Goal: Transaction & Acquisition: Purchase product/service

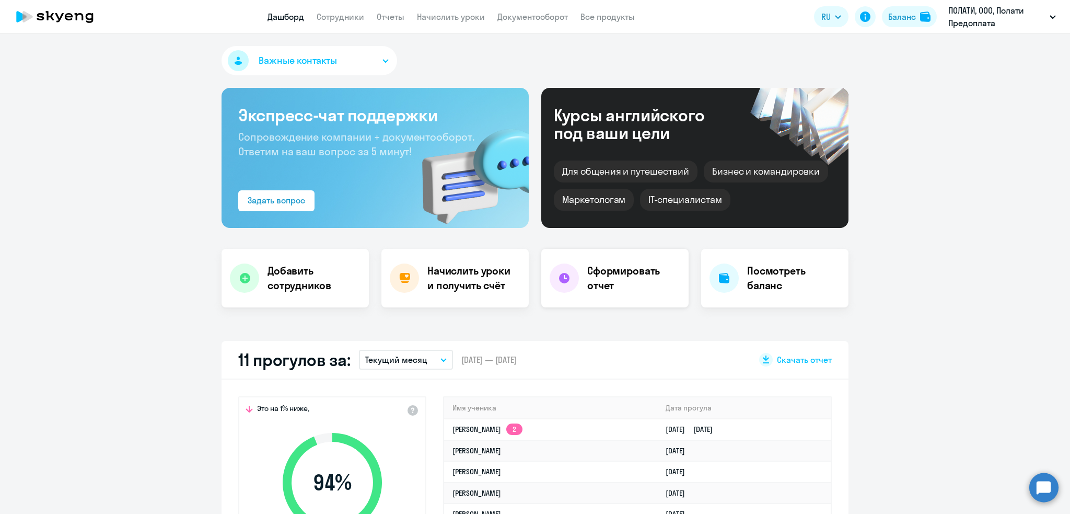
click at [581, 283] on div "Сформировать отчет" at bounding box center [614, 278] width 147 height 59
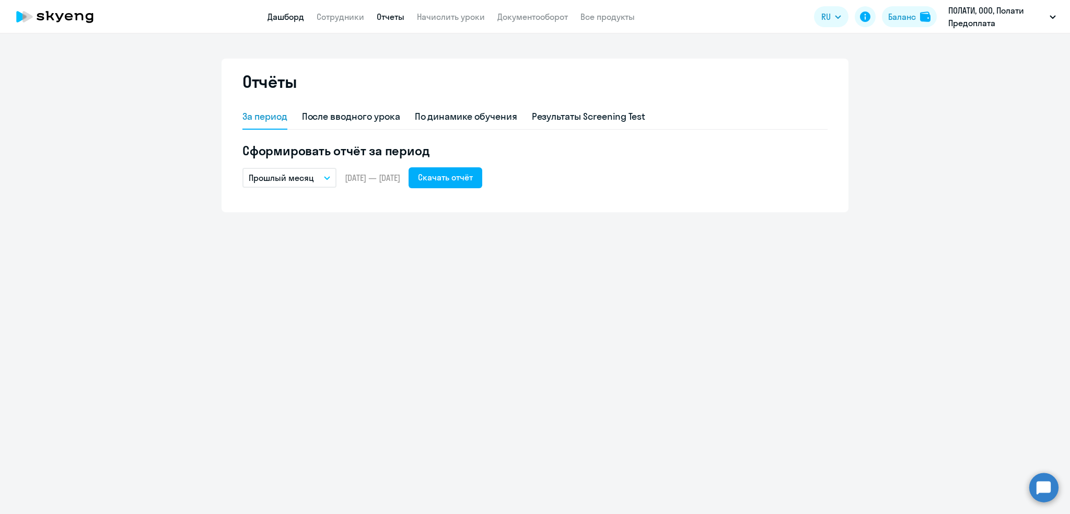
click at [286, 14] on link "Дашборд" at bounding box center [285, 16] width 37 height 10
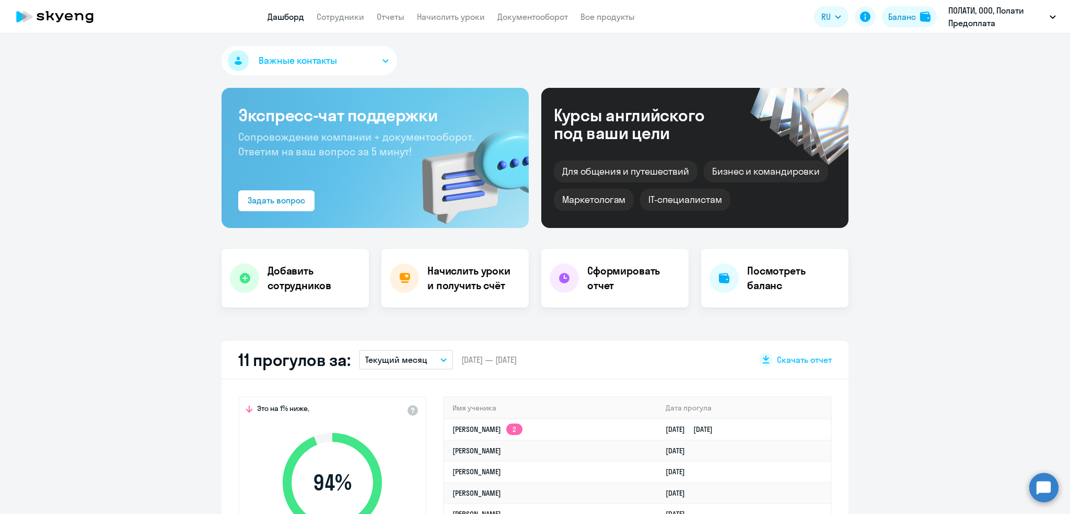
click at [522, 23] on app-menu-item-link "Документооборот" at bounding box center [532, 16] width 71 height 13
click at [522, 17] on link "Документооборот" at bounding box center [532, 16] width 71 height 10
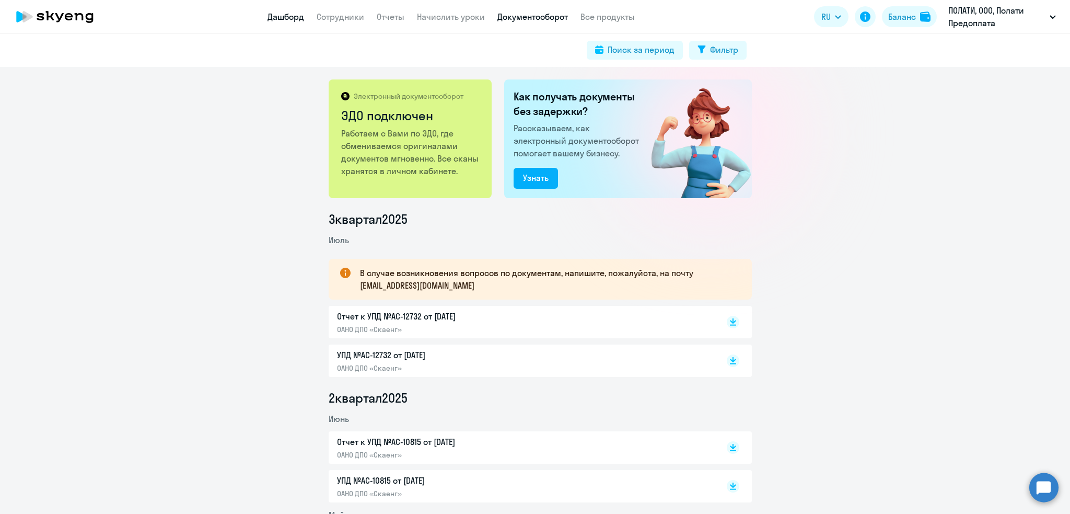
click at [280, 17] on link "Дашборд" at bounding box center [285, 16] width 37 height 10
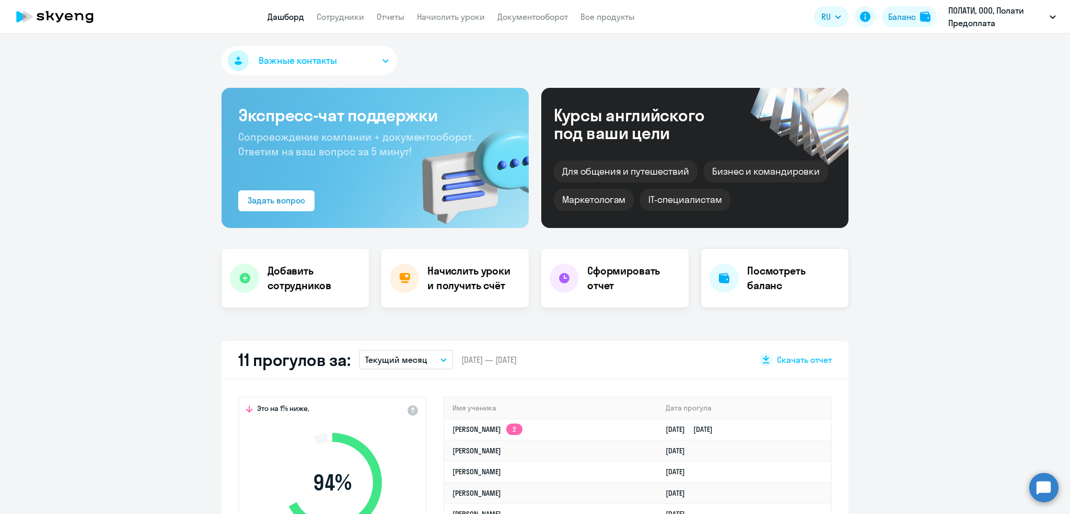
click at [809, 277] on h4 "Посмотреть баланс" at bounding box center [793, 277] width 93 height 29
select select "english_adult_not_native_speaker"
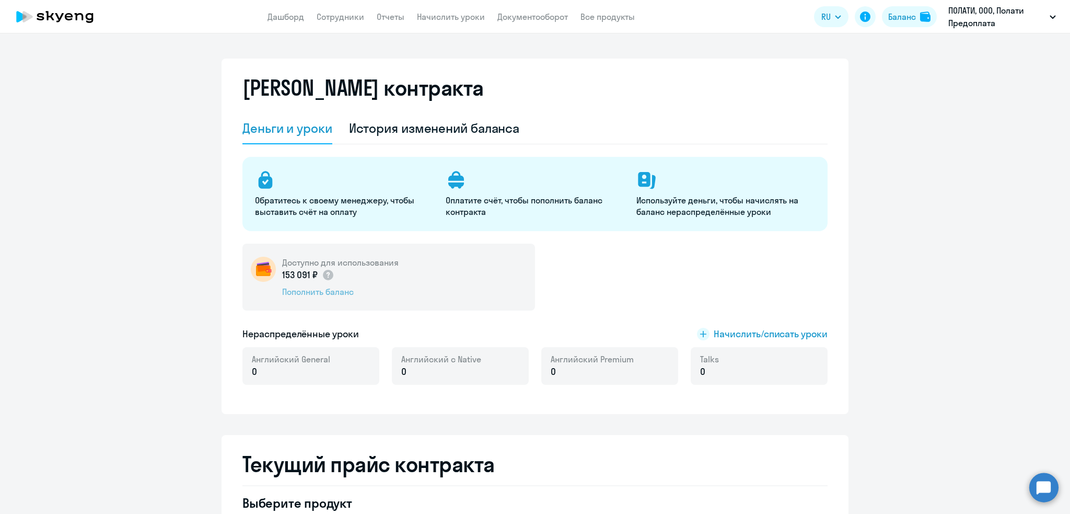
click at [339, 292] on div "Пополнить баланс" at bounding box center [340, 291] width 117 height 11
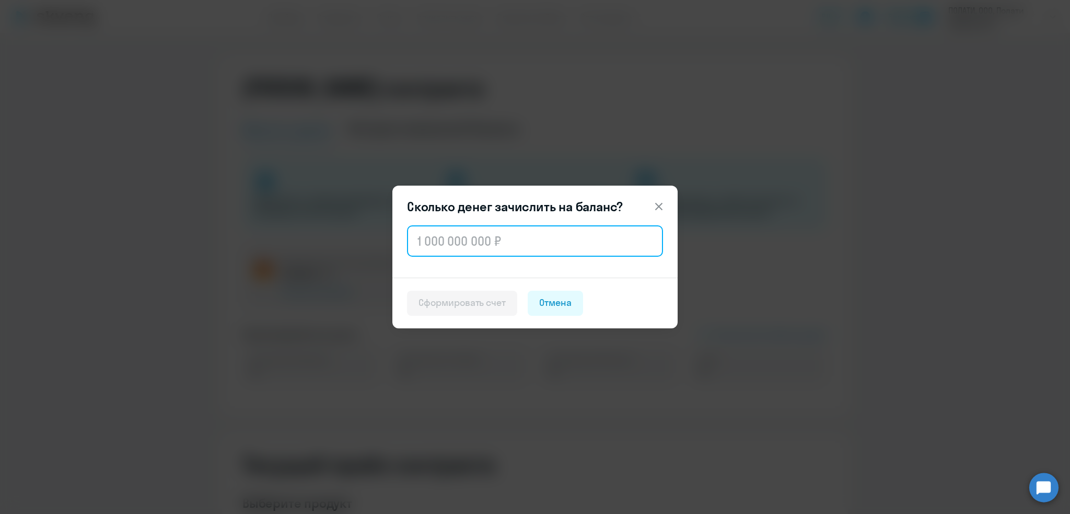
click at [489, 244] on input "text" at bounding box center [535, 240] width 256 height 31
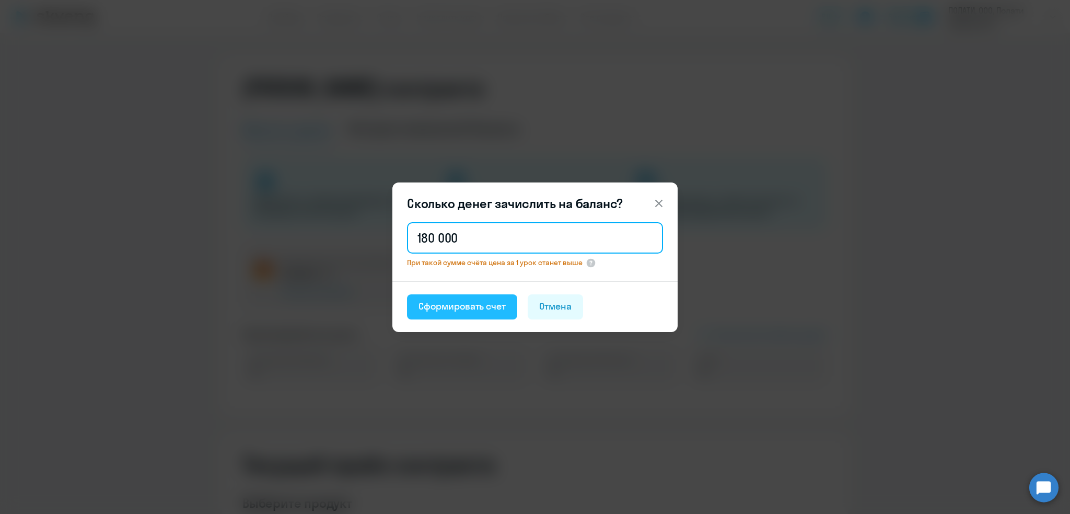
type input "180 000"
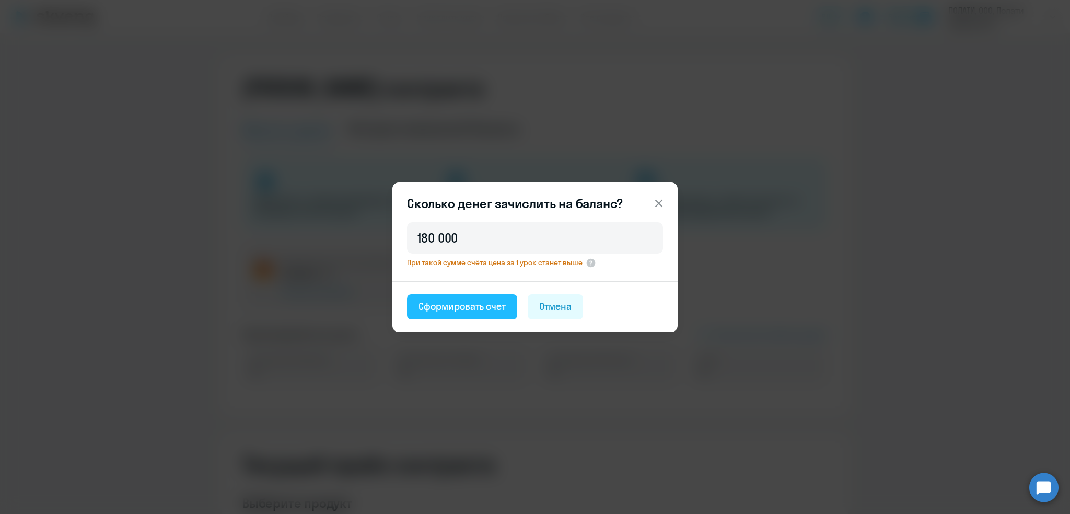
click at [456, 305] on div "Сформировать счет" at bounding box center [461, 306] width 87 height 14
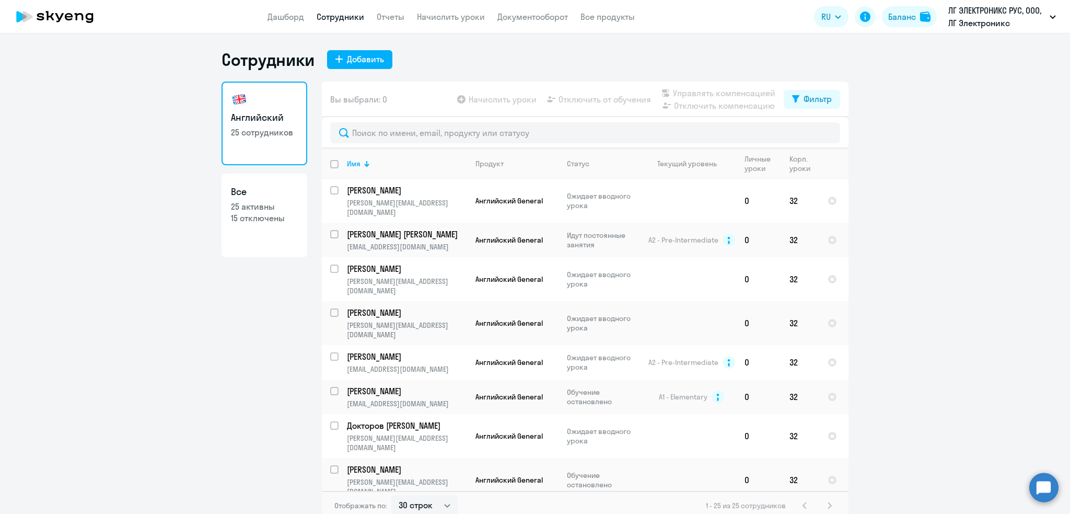
select select "30"
